Goal: Task Accomplishment & Management: Manage account settings

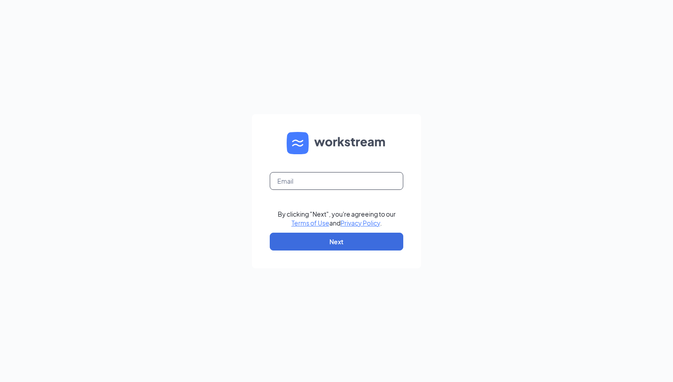
click at [313, 180] on input "text" at bounding box center [337, 181] width 134 height 18
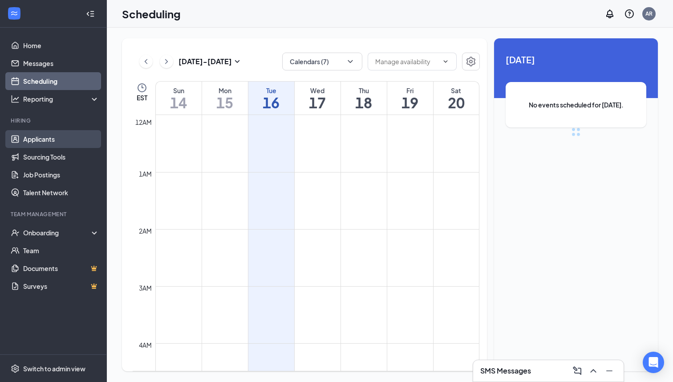
scroll to position [438, 0]
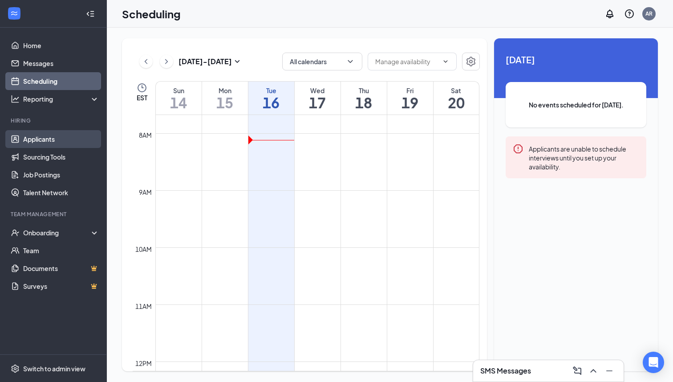
click at [53, 139] on link "Applicants" at bounding box center [61, 139] width 76 height 18
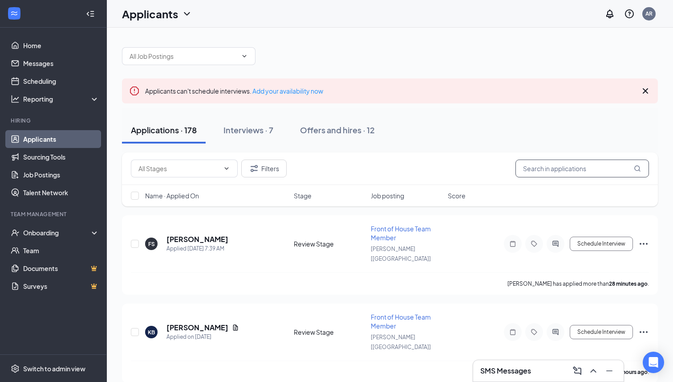
click at [571, 175] on input "text" at bounding box center [583, 168] width 134 height 18
type input "[PERSON_NAME]"
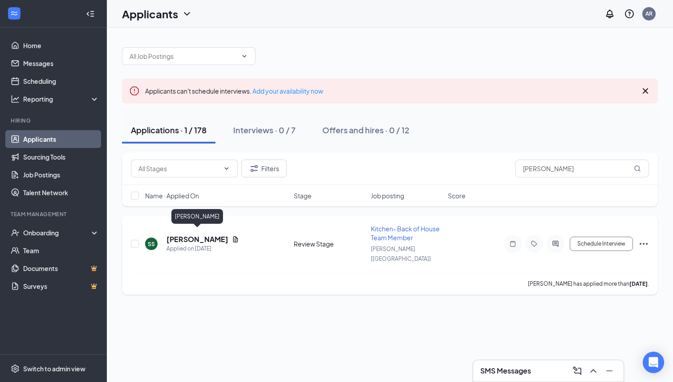
click at [206, 237] on h5 "[PERSON_NAME]" at bounding box center [198, 239] width 62 height 10
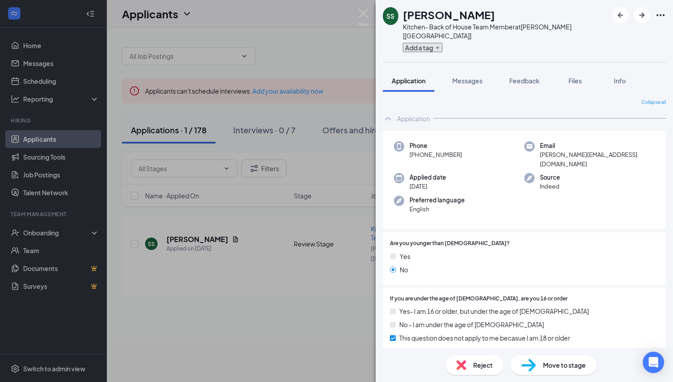
click at [440, 45] on icon "Plus" at bounding box center [437, 47] width 5 height 5
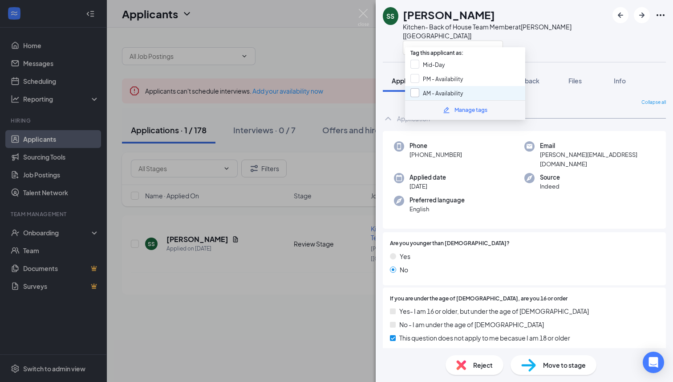
click at [411, 90] on input "AM - Availability" at bounding box center [437, 93] width 53 height 10
checkbox input "true"
click at [391, 99] on div "Collapse all" at bounding box center [524, 102] width 283 height 7
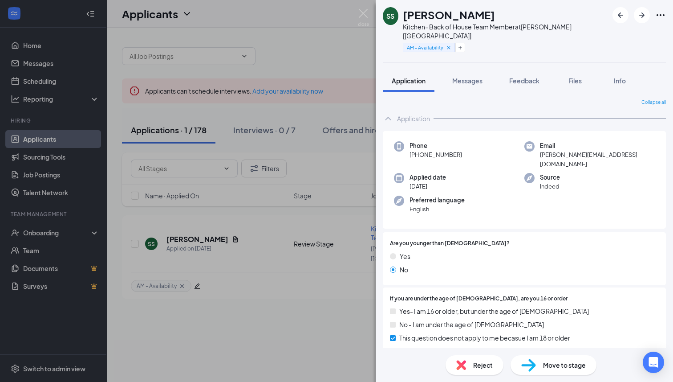
click at [575, 362] on span "Move to stage" at bounding box center [564, 365] width 43 height 10
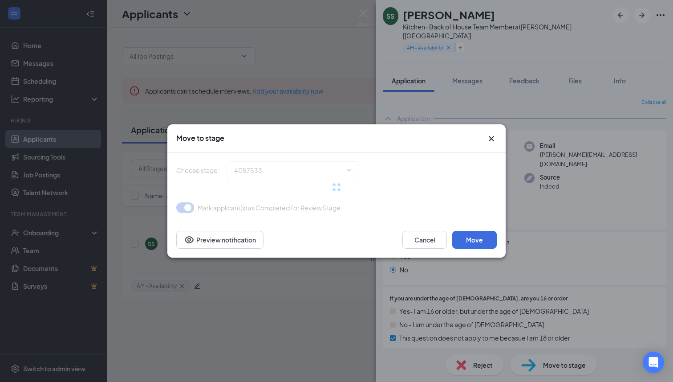
type input "Onsite Interview (next stage)"
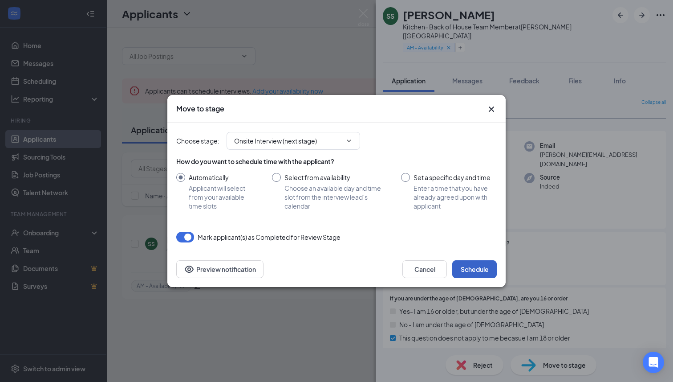
click at [477, 269] on button "Schedule" at bounding box center [474, 269] width 45 height 18
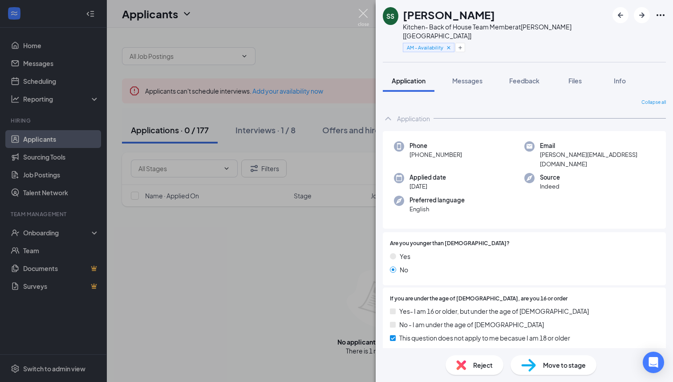
click at [364, 15] on img at bounding box center [363, 17] width 11 height 17
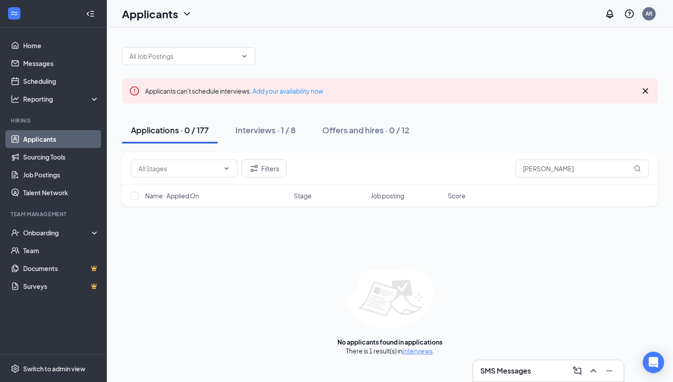
click at [175, 129] on div "Applications · 0 / 177" at bounding box center [170, 129] width 78 height 11
click at [164, 130] on div "Applications · 0 / 177" at bounding box center [170, 129] width 78 height 11
click at [555, 165] on input "[PERSON_NAME]" at bounding box center [583, 168] width 134 height 18
type input "s"
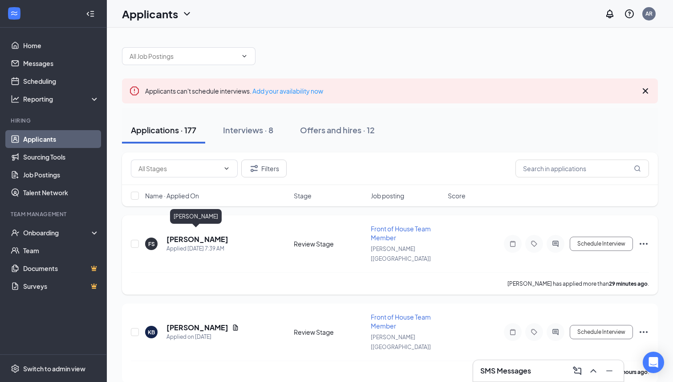
click at [206, 235] on h5 "[PERSON_NAME]" at bounding box center [198, 239] width 62 height 10
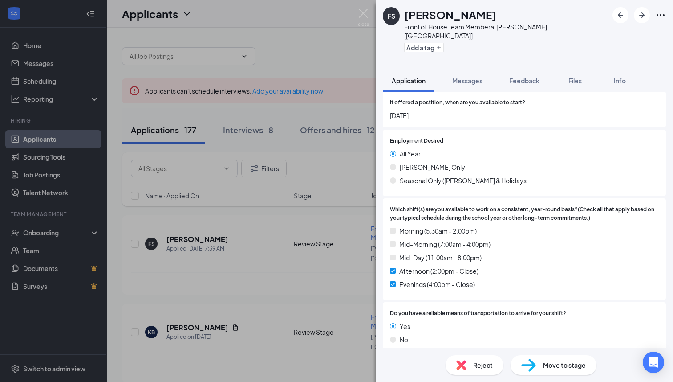
scroll to position [464, 0]
click at [438, 45] on icon "Plus" at bounding box center [438, 47] width 5 height 5
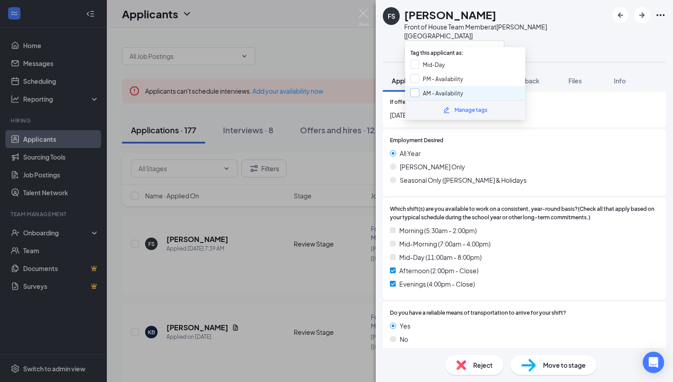
click at [412, 90] on input "AM - Availability" at bounding box center [437, 93] width 53 height 10
checkbox input "true"
click at [415, 80] on input "PM - Availability" at bounding box center [437, 79] width 53 height 10
checkbox input "true"
click at [364, 12] on img at bounding box center [363, 17] width 11 height 17
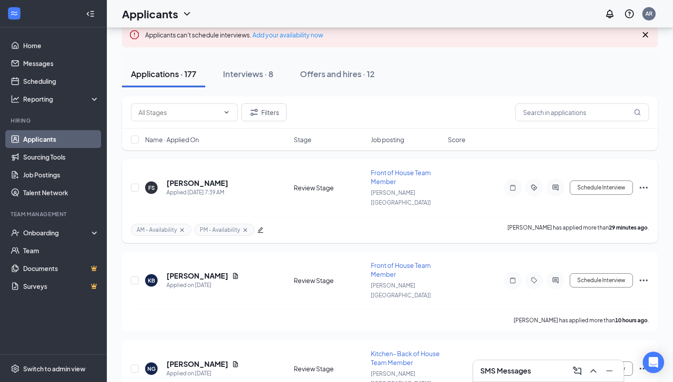
scroll to position [60, 0]
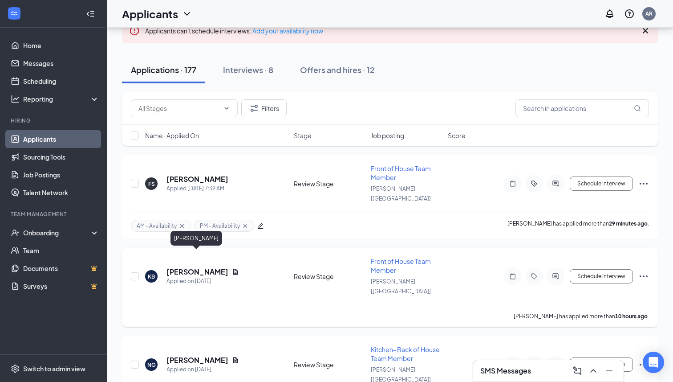
click at [206, 267] on h5 "[PERSON_NAME]" at bounding box center [198, 272] width 62 height 10
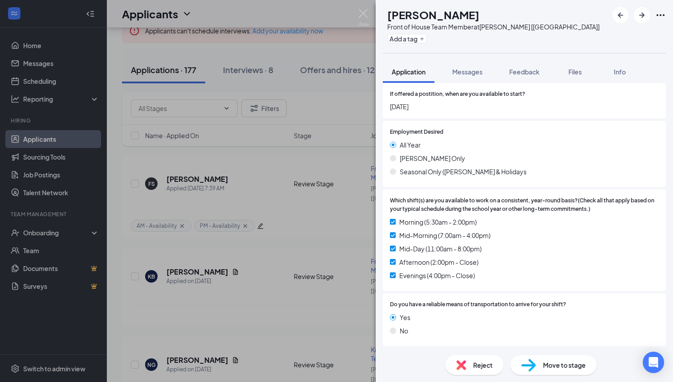
scroll to position [522, 0]
click at [427, 40] on button "Add a tag" at bounding box center [407, 38] width 40 height 9
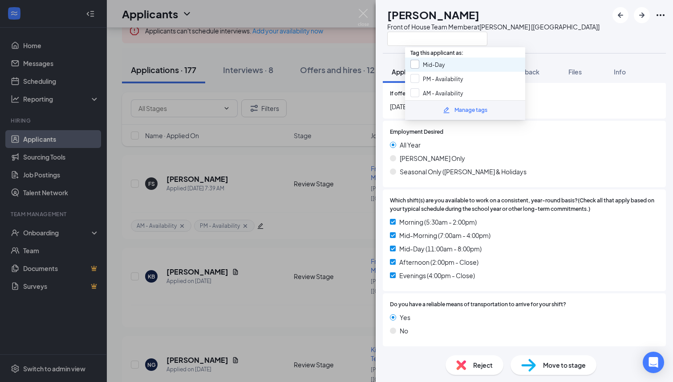
click at [414, 63] on input "Mid-Day" at bounding box center [428, 65] width 34 height 10
checkbox input "true"
click at [414, 77] on input "PM - Availability" at bounding box center [437, 79] width 53 height 10
checkbox input "true"
click at [415, 88] on input "AM - Availability" at bounding box center [437, 93] width 53 height 10
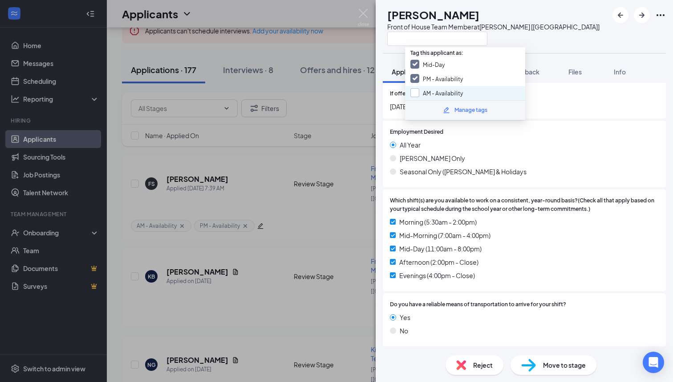
checkbox input "true"
click at [363, 15] on img at bounding box center [363, 17] width 11 height 17
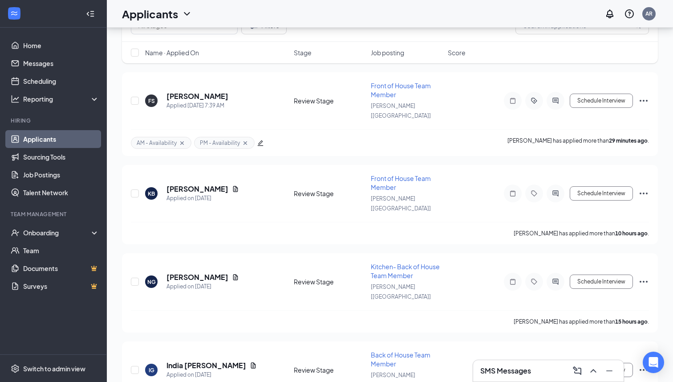
scroll to position [151, 0]
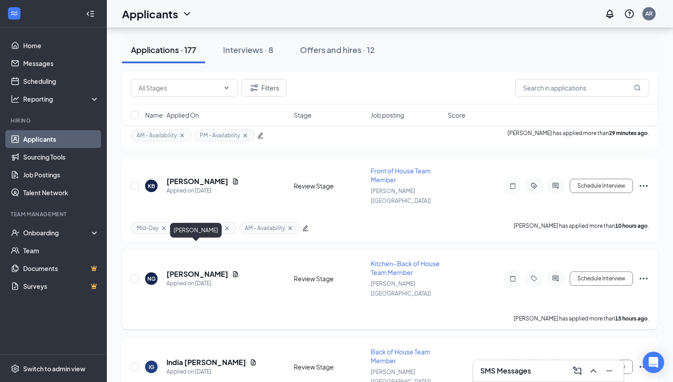
click at [205, 269] on h5 "[PERSON_NAME]" at bounding box center [198, 274] width 62 height 10
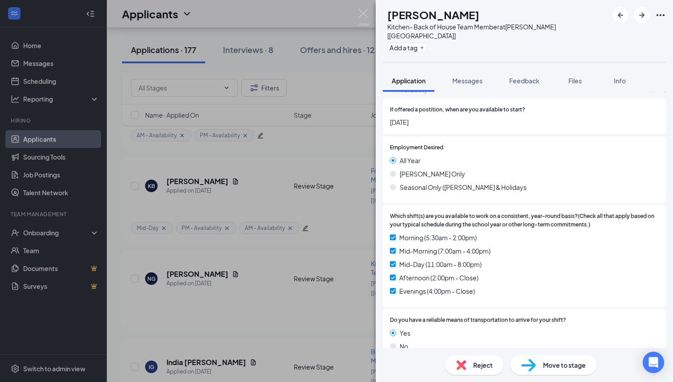
scroll to position [556, 0]
click at [427, 43] on button "Add a tag" at bounding box center [407, 47] width 40 height 9
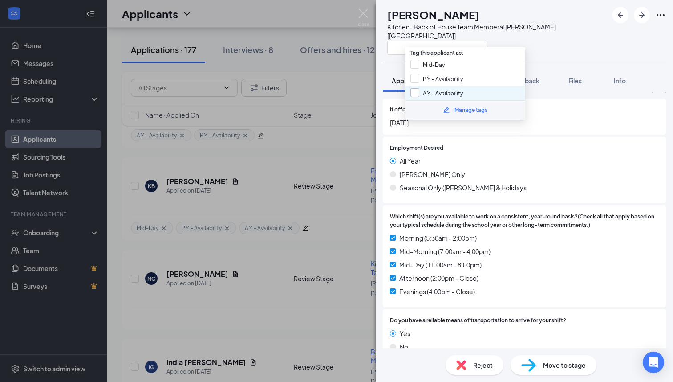
click at [418, 89] on input "AM - Availability" at bounding box center [437, 93] width 53 height 10
click at [418, 86] on div "AM - Availability" at bounding box center [465, 93] width 120 height 14
checkbox input "false"
click at [417, 80] on input "PM - Availability" at bounding box center [437, 79] width 53 height 10
checkbox input "true"
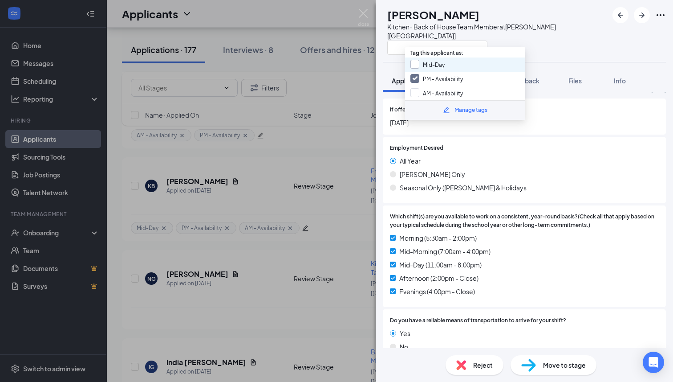
click at [417, 60] on input "Mid-Day" at bounding box center [428, 65] width 34 height 10
checkbox input "true"
click at [414, 92] on input "AM - Availability" at bounding box center [437, 93] width 53 height 10
checkbox input "true"
click at [359, 13] on img at bounding box center [363, 17] width 11 height 17
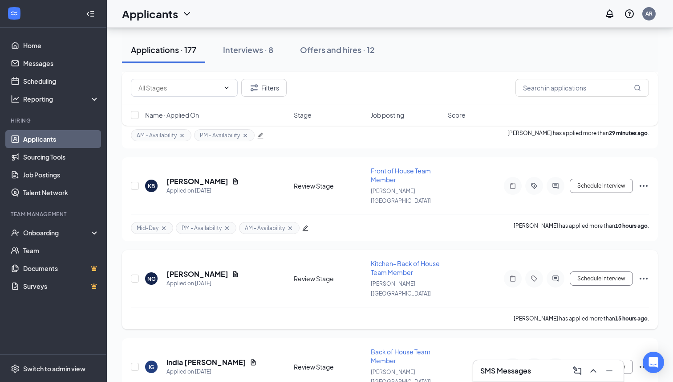
scroll to position [234, 0]
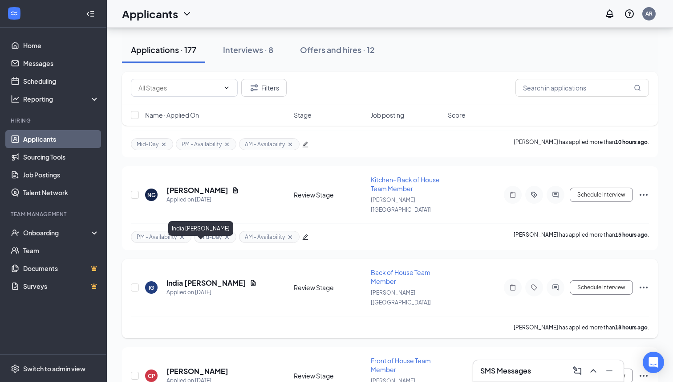
click at [196, 278] on h5 "India [PERSON_NAME]" at bounding box center [207, 283] width 80 height 10
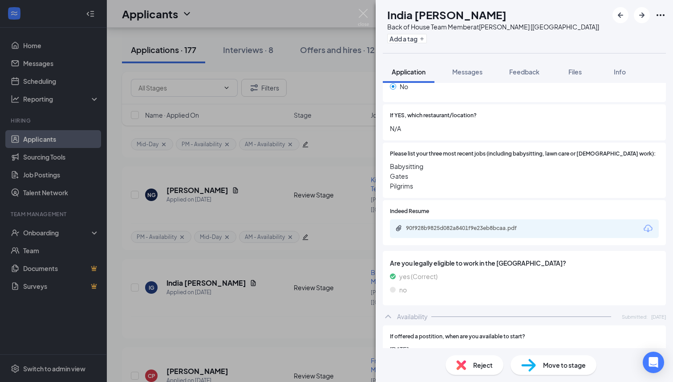
scroll to position [531, 0]
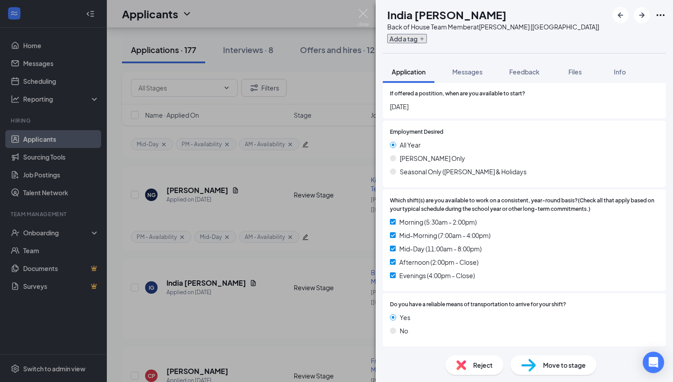
click at [427, 37] on button "Add a tag" at bounding box center [407, 38] width 40 height 9
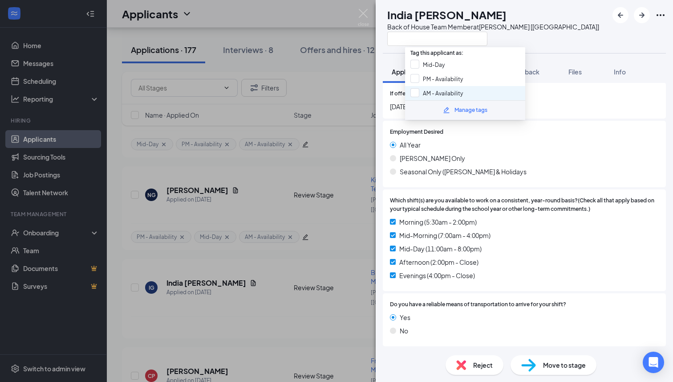
click at [416, 86] on div "AM - Availability" at bounding box center [465, 93] width 120 height 14
checkbox input "true"
click at [416, 78] on input "PM - Availability" at bounding box center [437, 79] width 53 height 10
checkbox input "true"
click at [416, 61] on input "Mid-Day" at bounding box center [428, 65] width 34 height 10
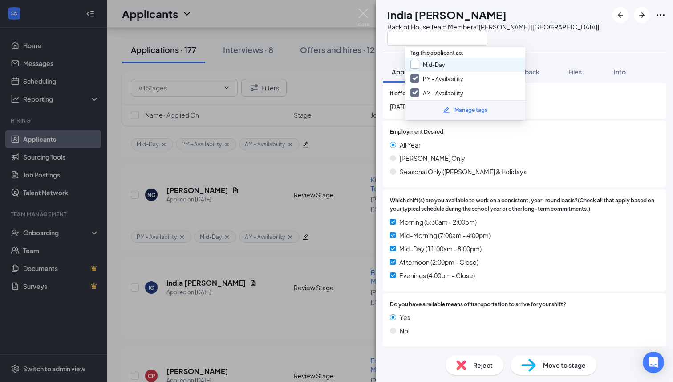
checkbox input "true"
click at [357, 10] on div "IG [PERSON_NAME] Back of House Team Member at [GEOGRAPHIC_DATA] [[GEOGRAPHIC_DA…" at bounding box center [336, 191] width 673 height 382
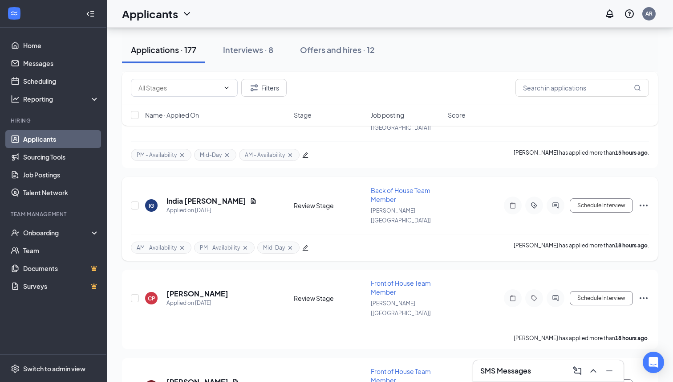
scroll to position [350, 0]
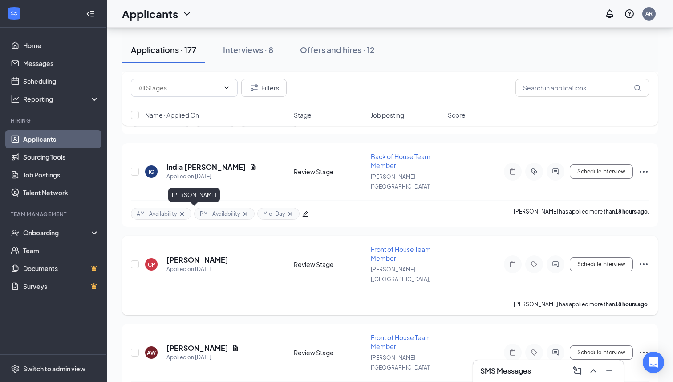
click at [194, 255] on h5 "[PERSON_NAME]" at bounding box center [198, 260] width 62 height 10
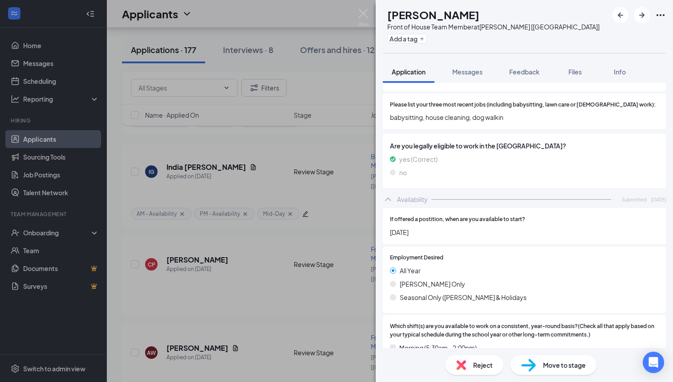
scroll to position [464, 0]
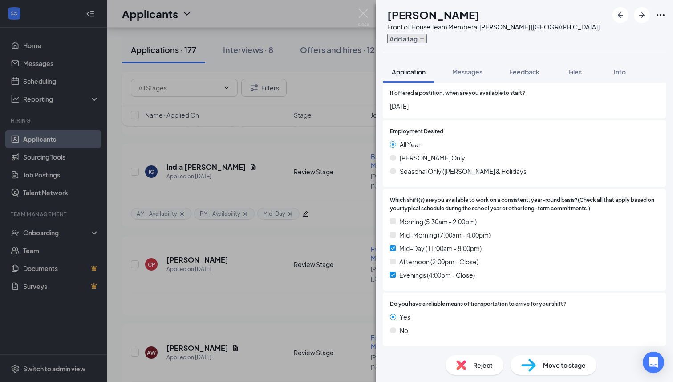
click at [427, 38] on button "Add a tag" at bounding box center [407, 38] width 40 height 9
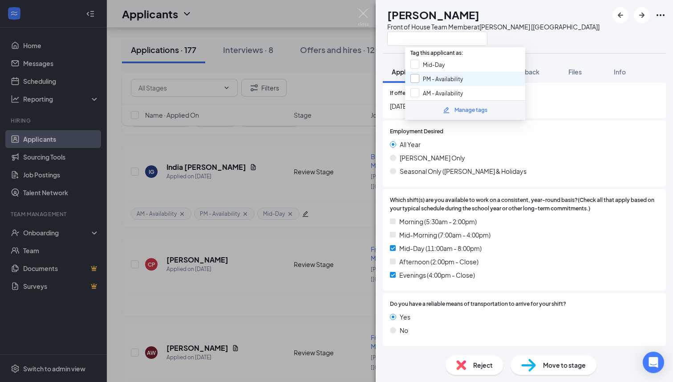
click at [416, 78] on input "PM - Availability" at bounding box center [437, 79] width 53 height 10
checkbox input "true"
click at [414, 64] on input "Mid-Day" at bounding box center [428, 65] width 34 height 10
checkbox input "true"
click at [362, 13] on img at bounding box center [363, 17] width 11 height 17
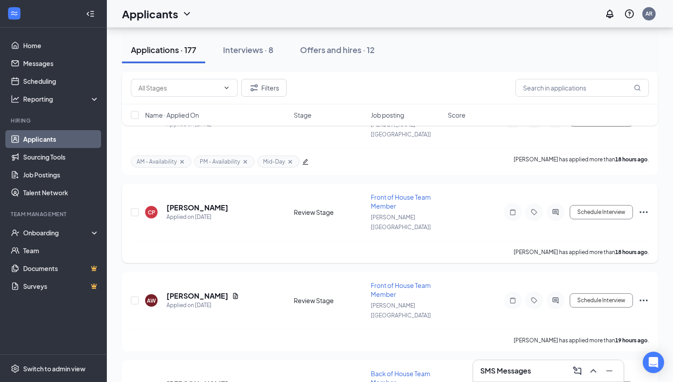
scroll to position [406, 0]
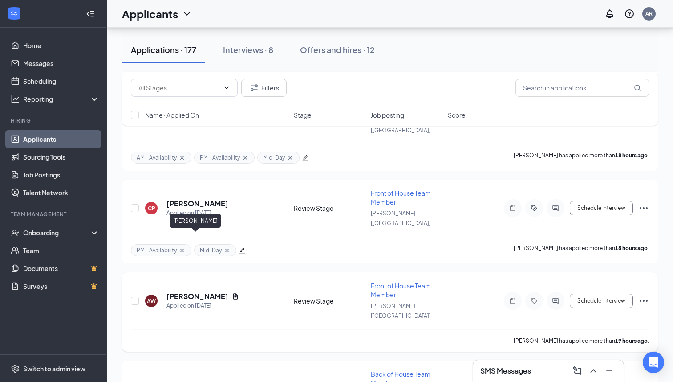
click at [198, 291] on h5 "[PERSON_NAME]" at bounding box center [198, 296] width 62 height 10
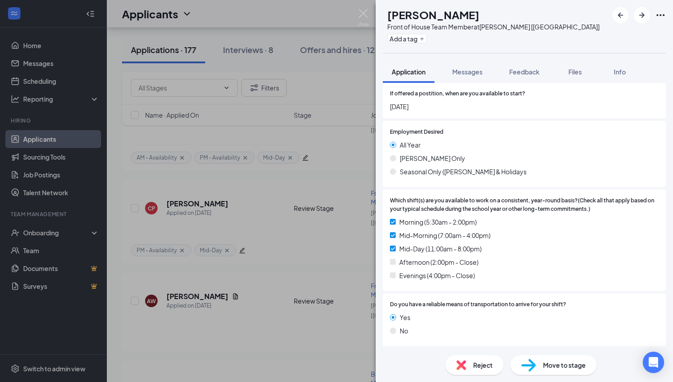
scroll to position [512, 0]
click at [427, 41] on button "Add a tag" at bounding box center [407, 38] width 40 height 9
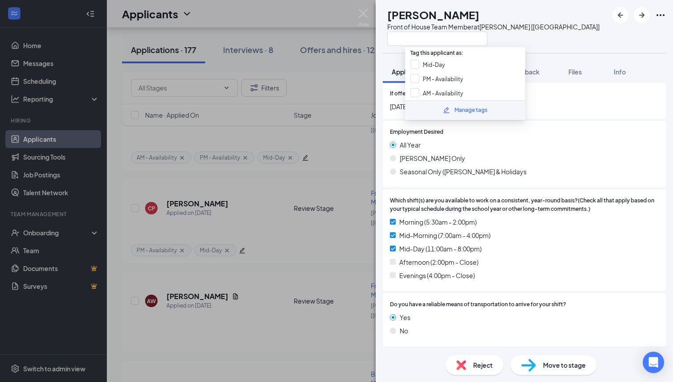
click at [415, 100] on div "Manage tags" at bounding box center [465, 110] width 120 height 20
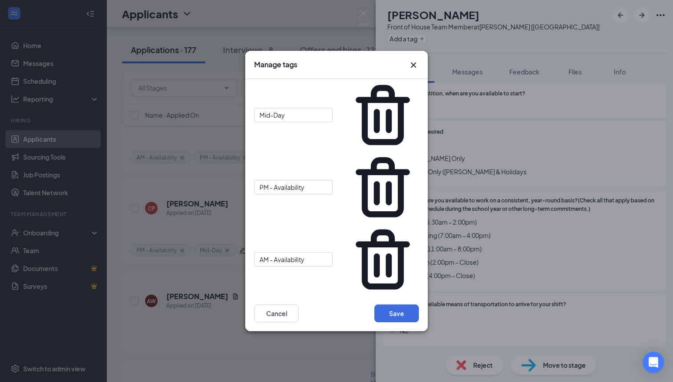
click at [414, 70] on icon "Cross" at bounding box center [413, 65] width 11 height 11
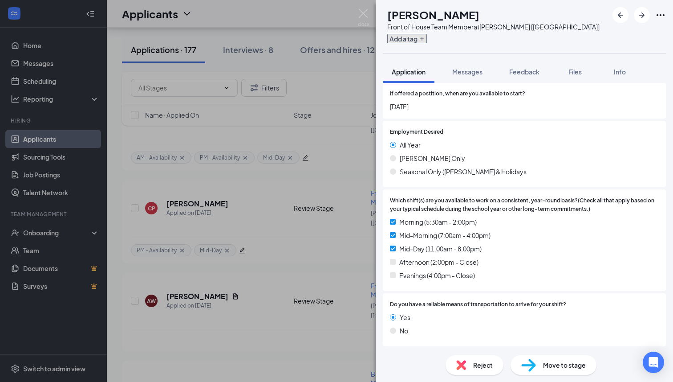
click at [427, 39] on button "Add a tag" at bounding box center [407, 38] width 40 height 9
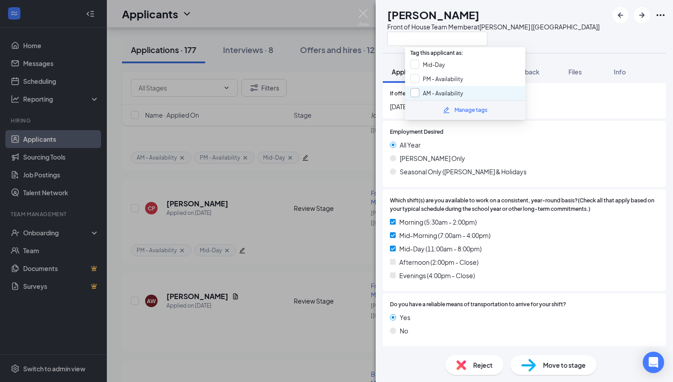
click at [418, 89] on input "AM - Availability" at bounding box center [437, 93] width 53 height 10
checkbox input "true"
click at [420, 61] on input "Mid-Day" at bounding box center [428, 65] width 34 height 10
checkbox input "true"
click at [365, 11] on img at bounding box center [363, 17] width 11 height 17
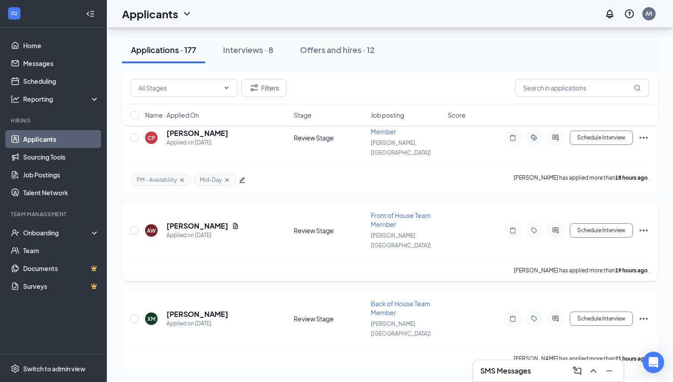
scroll to position [478, 0]
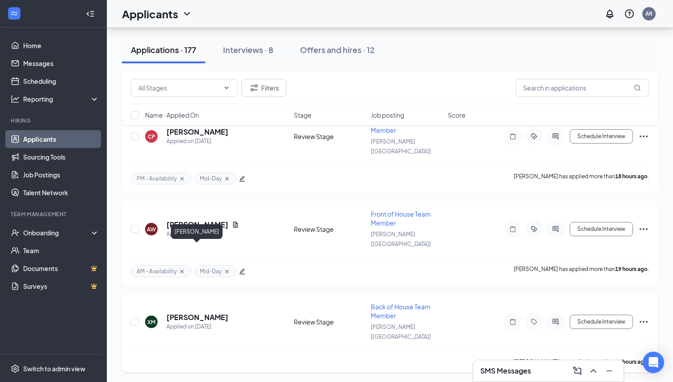
click at [213, 312] on h5 "[PERSON_NAME]" at bounding box center [198, 317] width 62 height 10
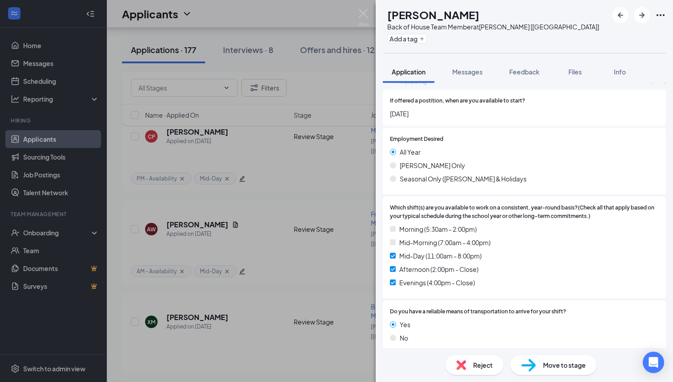
scroll to position [489, 0]
click at [427, 40] on button "Add a tag" at bounding box center [407, 38] width 40 height 9
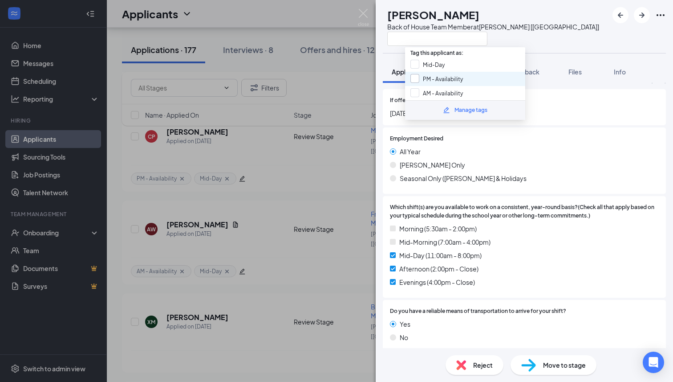
click at [416, 76] on input "PM - Availability" at bounding box center [437, 79] width 53 height 10
checkbox input "true"
click at [415, 66] on input "Mid-Day" at bounding box center [428, 65] width 34 height 10
checkbox input "true"
click at [645, 13] on icon "ArrowRight" at bounding box center [642, 15] width 11 height 11
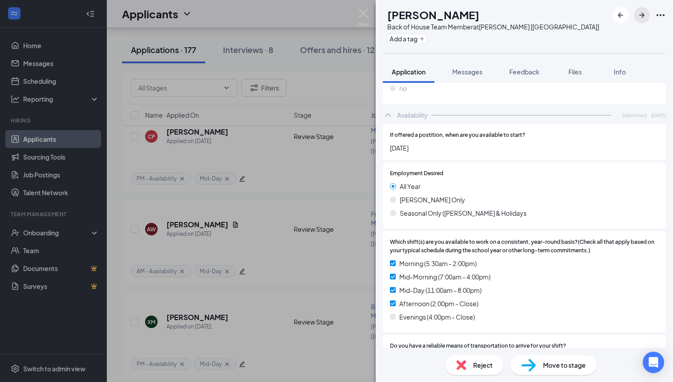
scroll to position [489, 0]
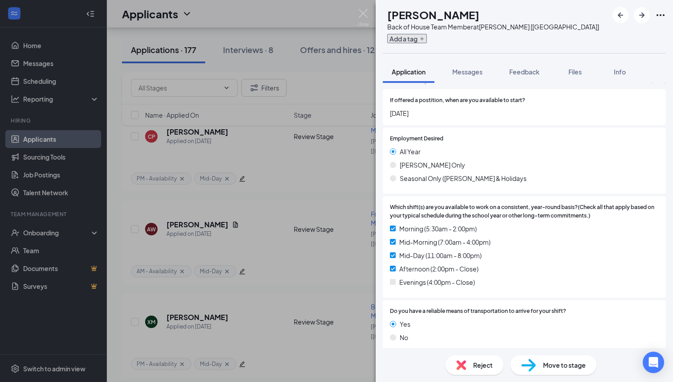
click at [427, 40] on button "Add a tag" at bounding box center [407, 38] width 40 height 9
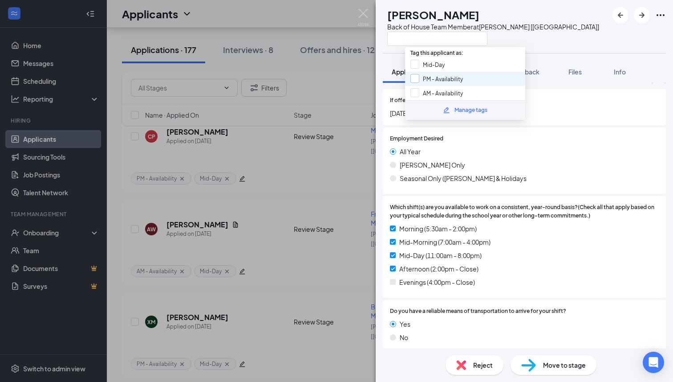
click at [418, 78] on input "PM - Availability" at bounding box center [437, 79] width 53 height 10
checkbox input "true"
click at [417, 58] on div "Mid-Day" at bounding box center [465, 64] width 120 height 14
checkbox input "true"
click at [414, 88] on input "AM - Availability" at bounding box center [437, 93] width 53 height 10
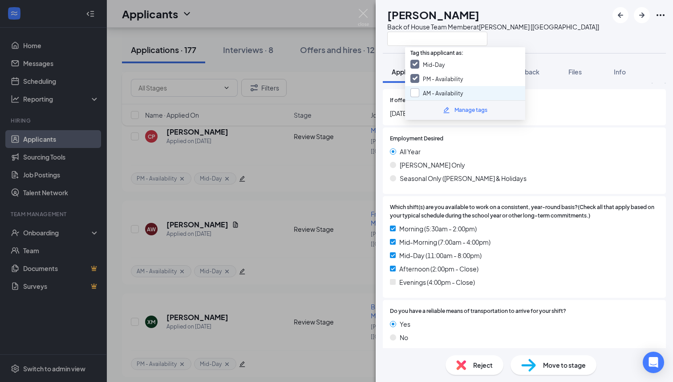
checkbox input "true"
click at [637, 13] on icon "ArrowRight" at bounding box center [642, 15] width 11 height 11
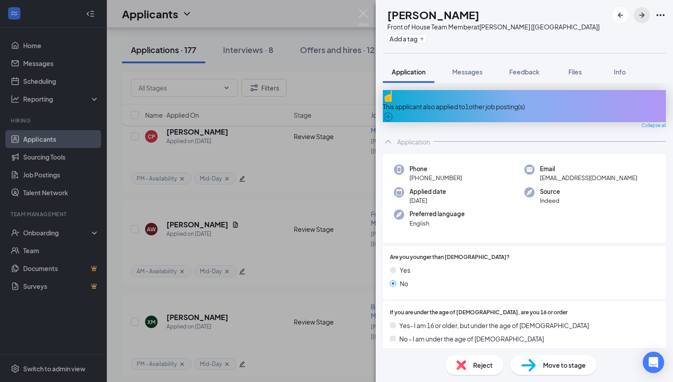
click at [638, 16] on icon "ArrowRight" at bounding box center [642, 15] width 11 height 11
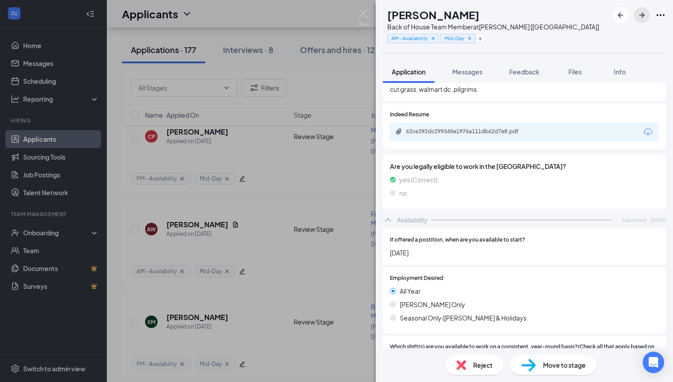
scroll to position [537, 0]
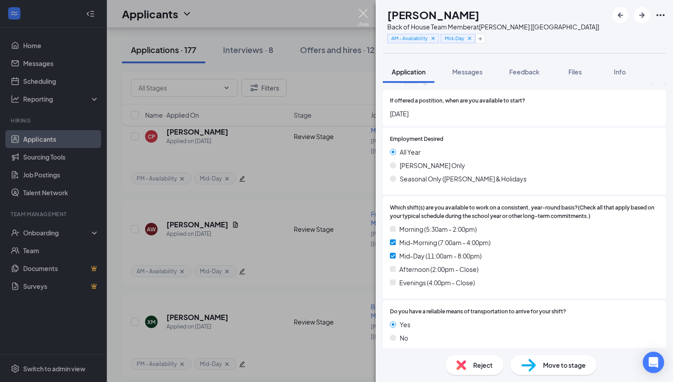
click at [359, 16] on img at bounding box center [363, 17] width 11 height 17
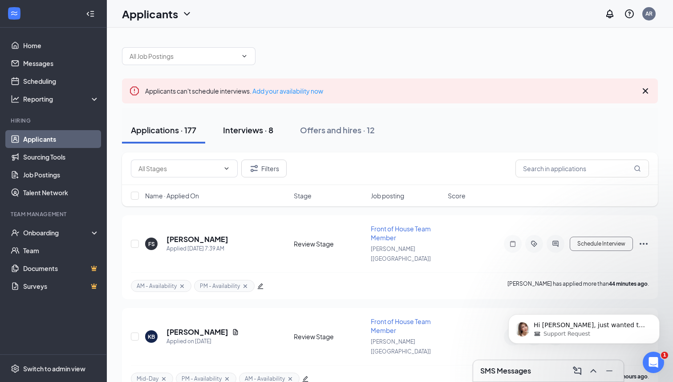
click at [257, 130] on div "Interviews · 8" at bounding box center [248, 129] width 50 height 11
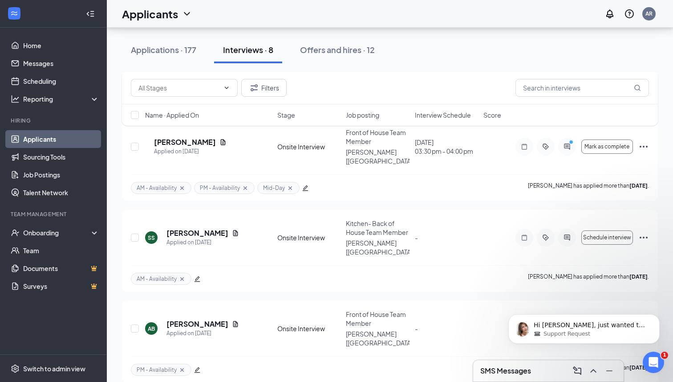
scroll to position [476, 0]
